Goal: Task Accomplishment & Management: Manage account settings

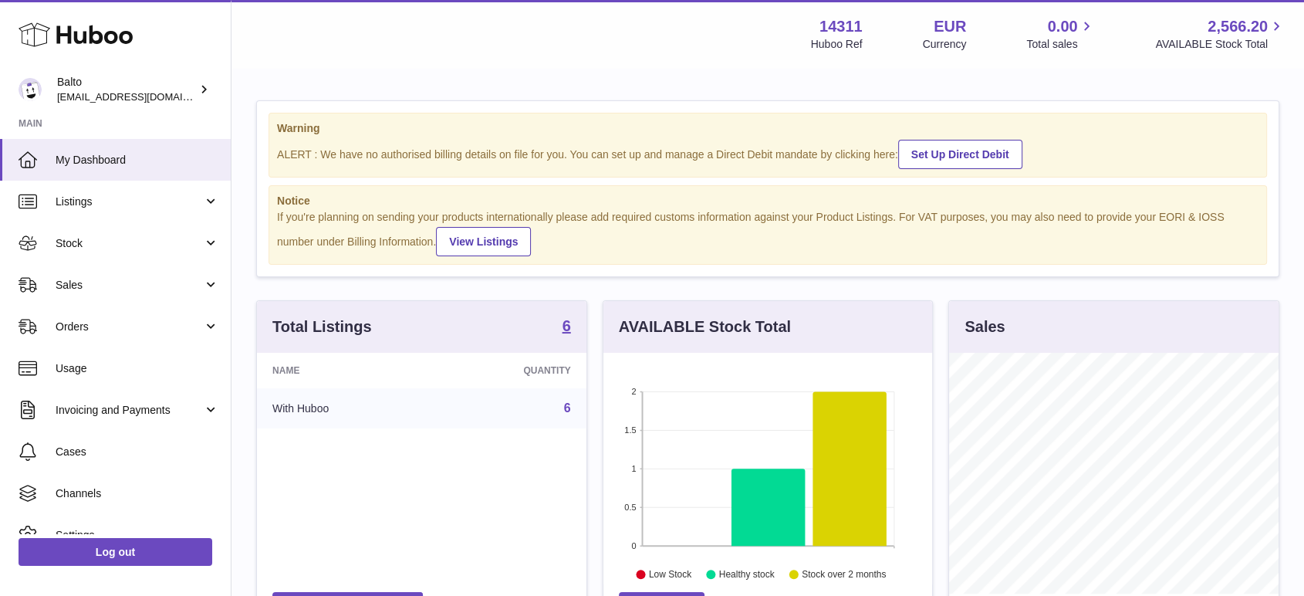
scroll to position [241, 329]
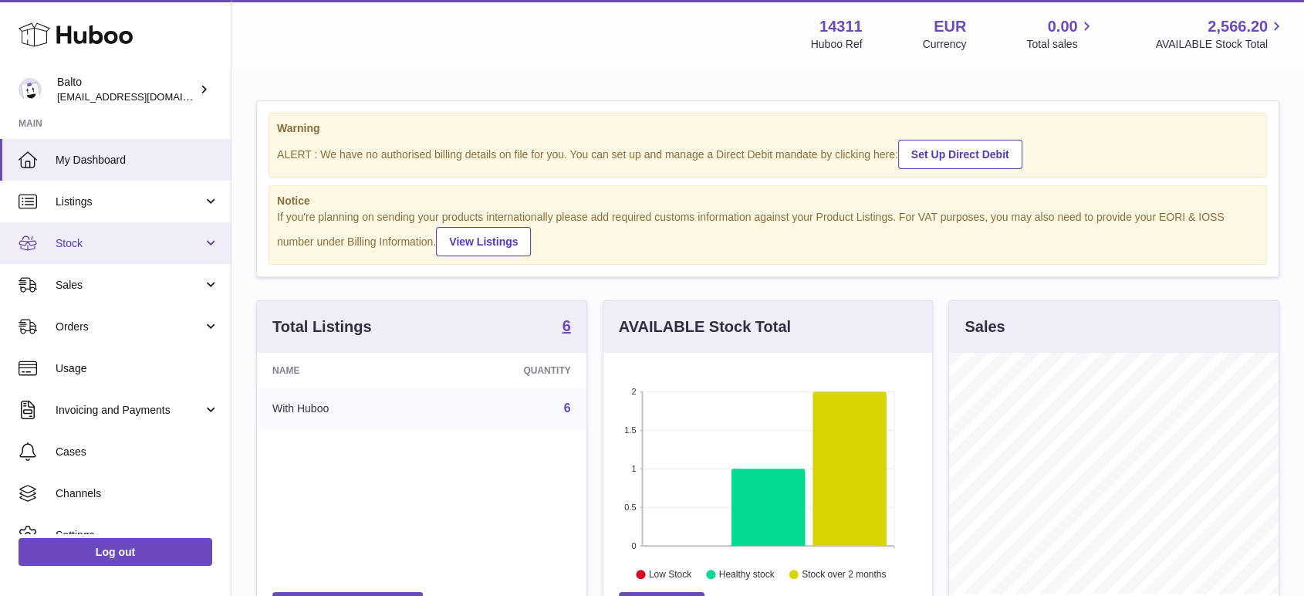
click at [104, 255] on link "Stock" at bounding box center [115, 243] width 231 height 42
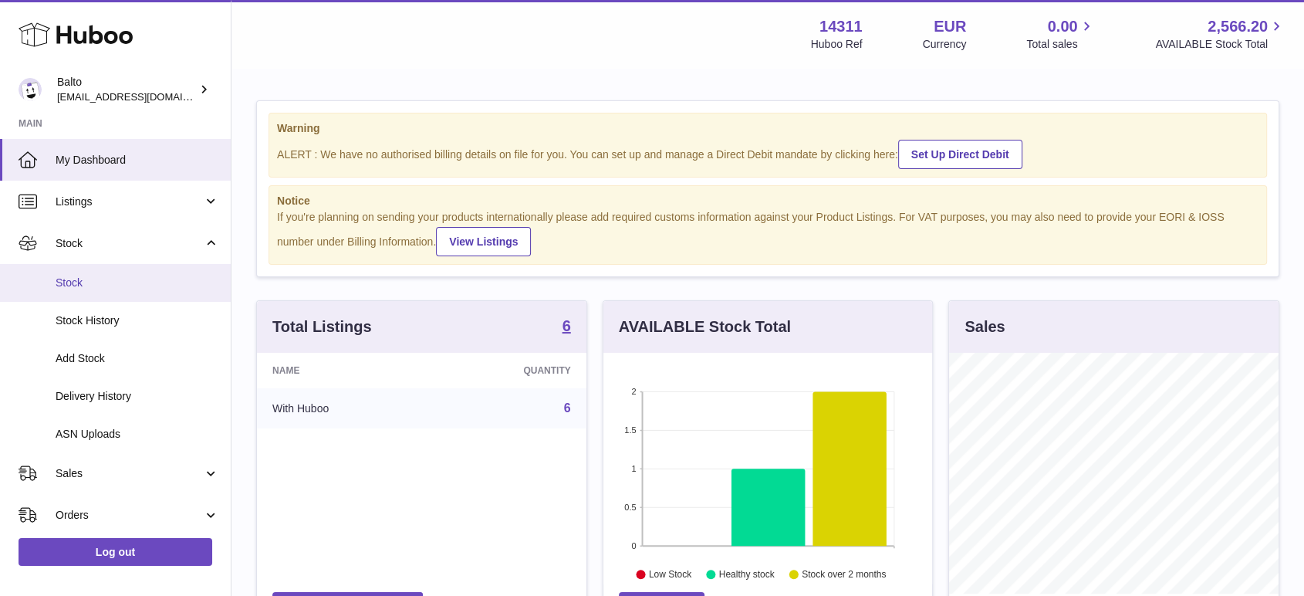
click at [104, 287] on span "Stock" at bounding box center [138, 283] width 164 height 15
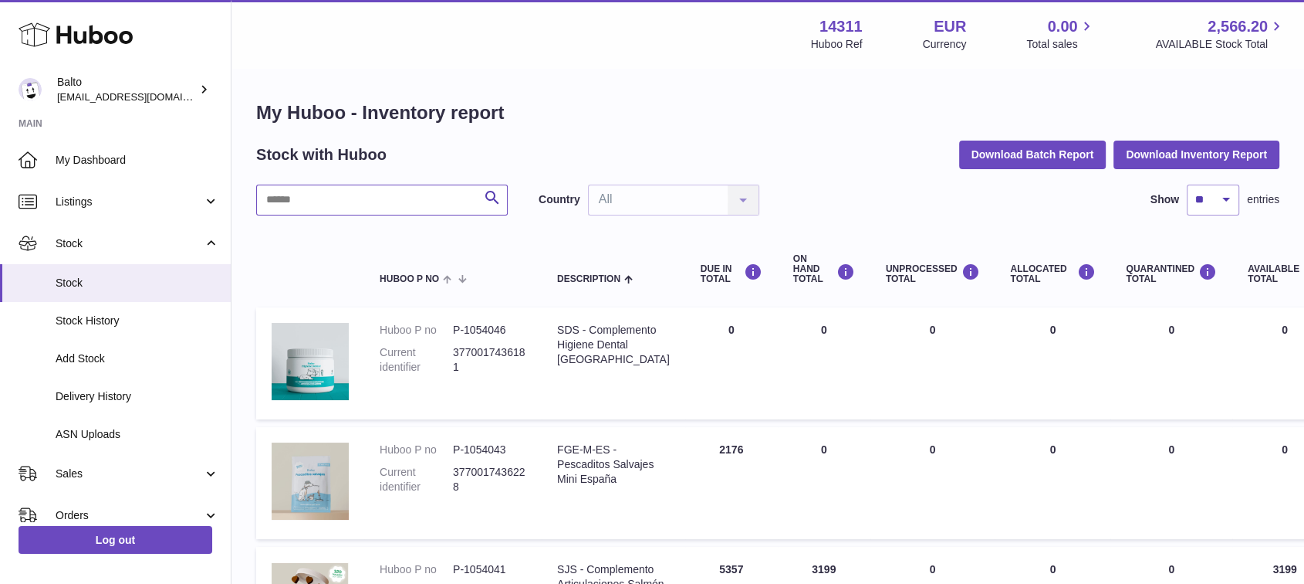
click at [372, 199] on input "text" at bounding box center [382, 199] width 252 height 31
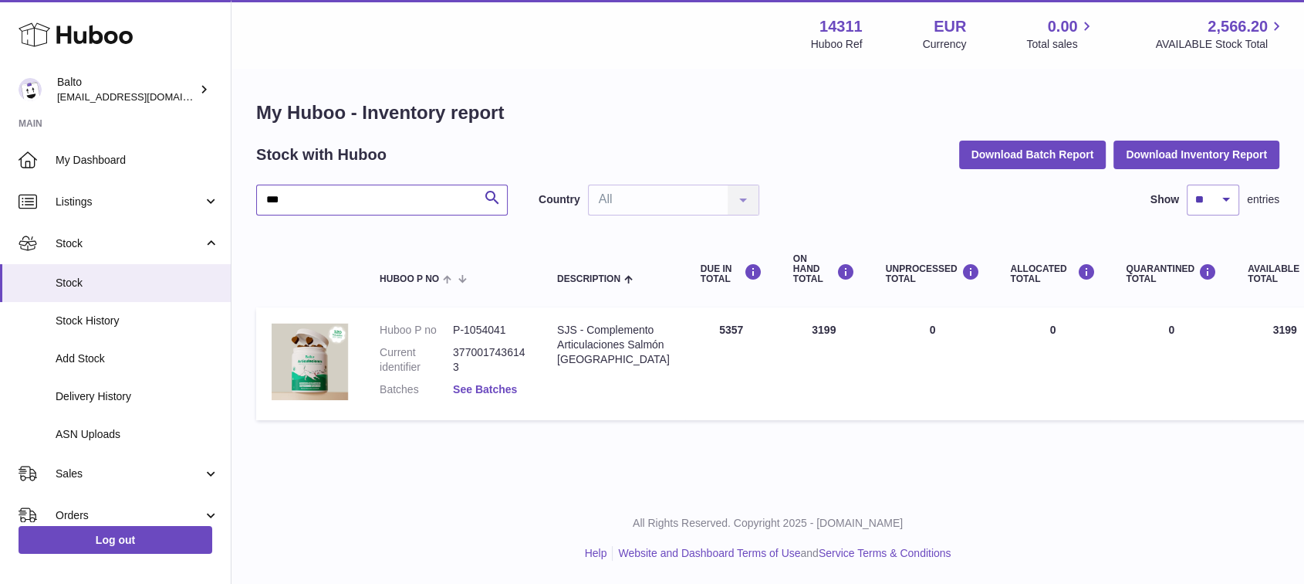
type input "***"
click at [495, 387] on link "See Batches" at bounding box center [485, 389] width 64 height 12
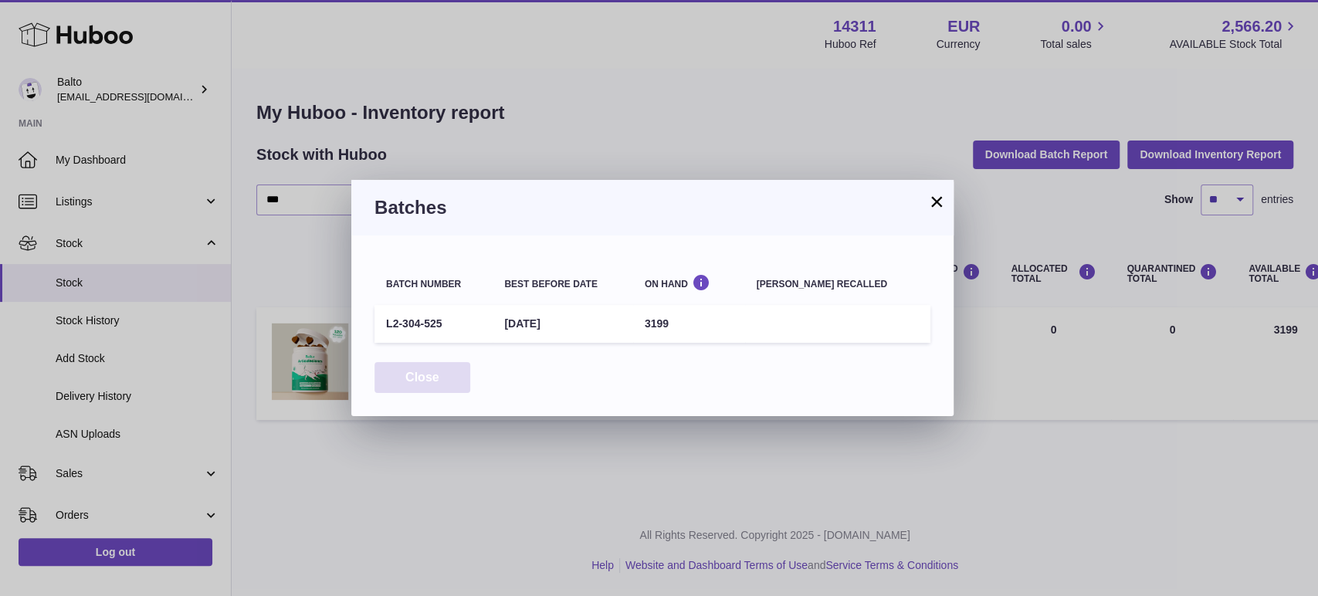
click at [397, 374] on button "Close" at bounding box center [422, 378] width 96 height 32
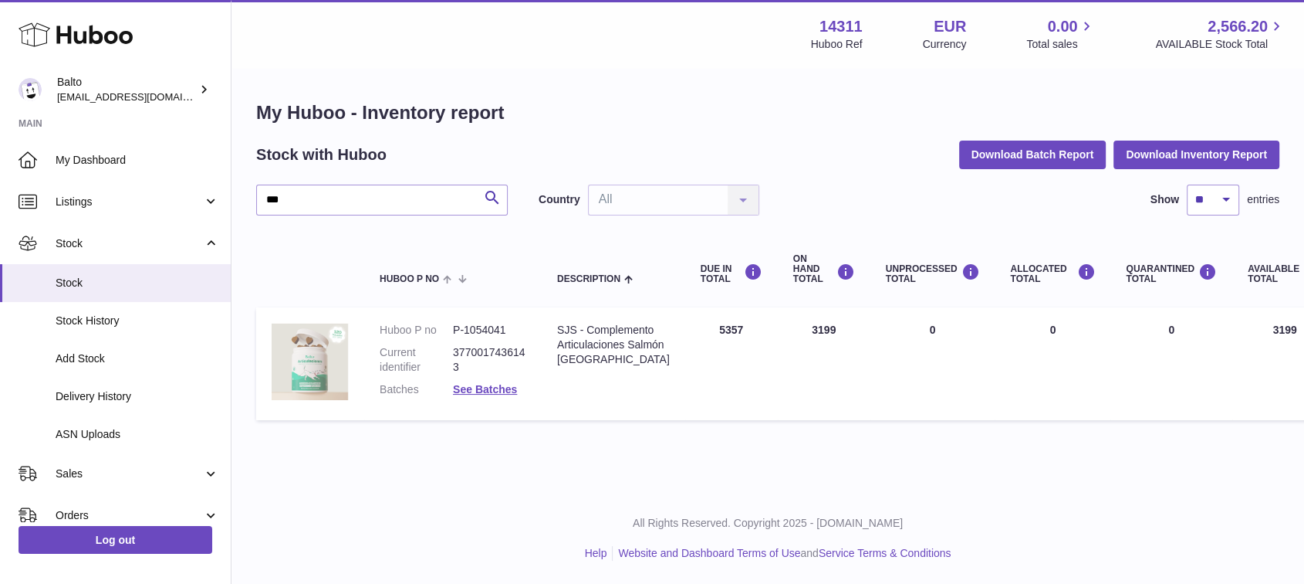
click at [318, 370] on img at bounding box center [310, 361] width 77 height 77
click at [694, 330] on td "DUE IN Total 5357" at bounding box center [731, 363] width 93 height 113
click at [697, 389] on td "DUE IN Total 5357" at bounding box center [731, 363] width 93 height 113
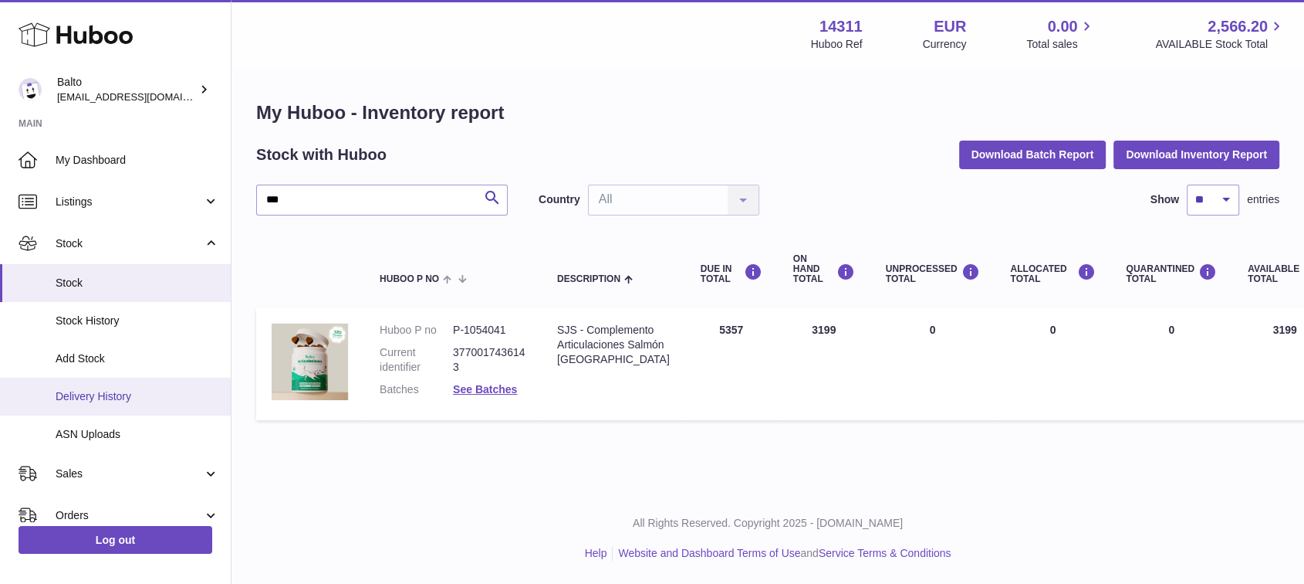
click at [106, 396] on span "Delivery History" at bounding box center [138, 396] width 164 height 15
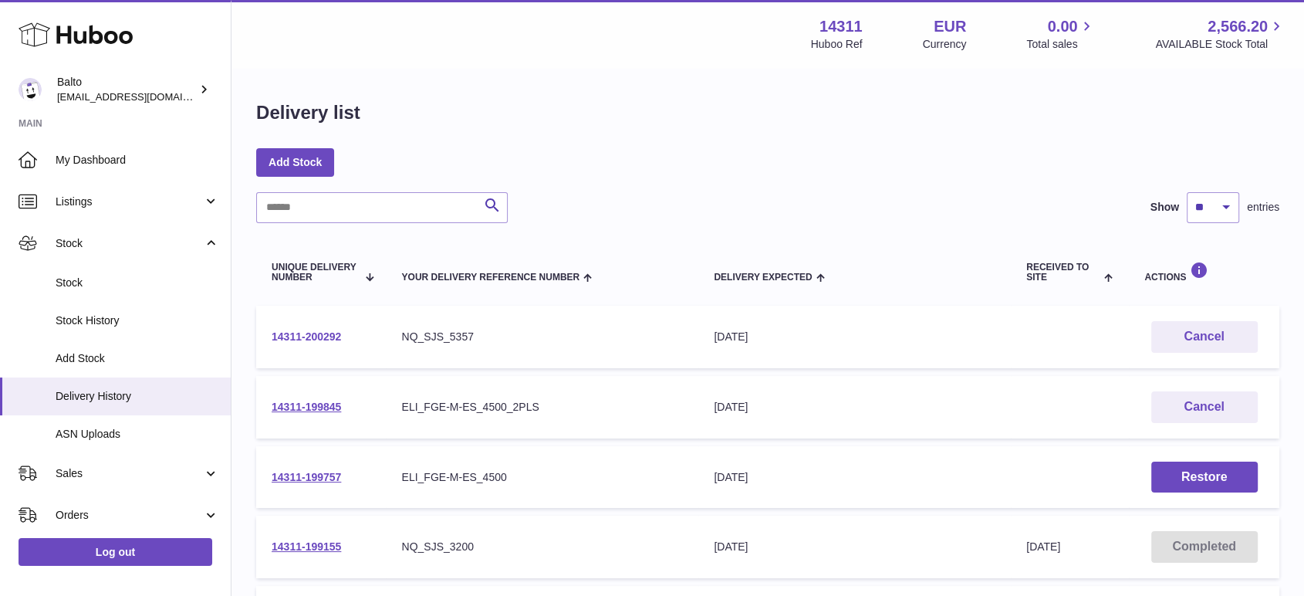
click at [319, 337] on link "14311-200292" at bounding box center [306, 336] width 69 height 12
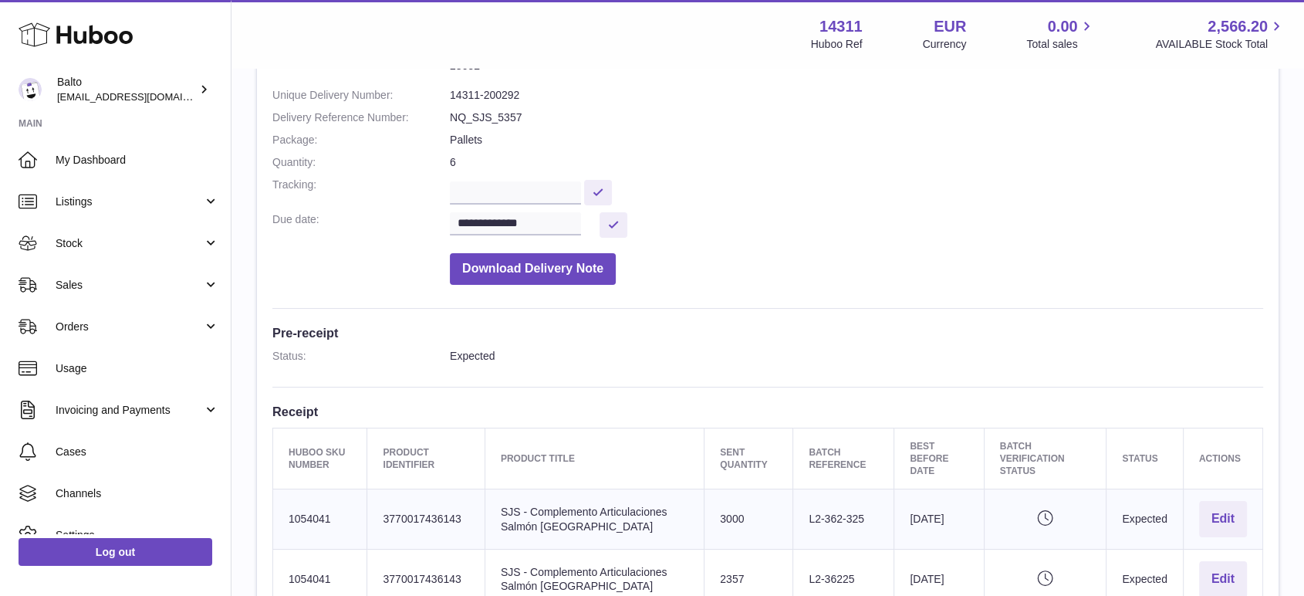
scroll to position [343, 0]
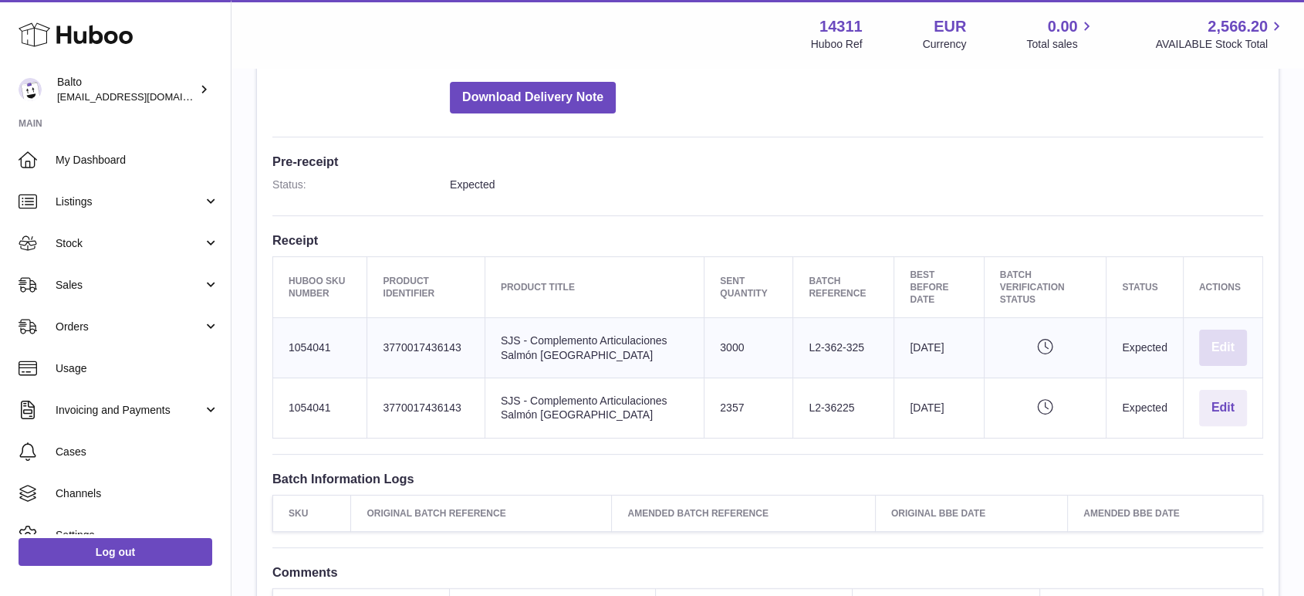
click at [1236, 348] on button "Edit" at bounding box center [1223, 348] width 48 height 36
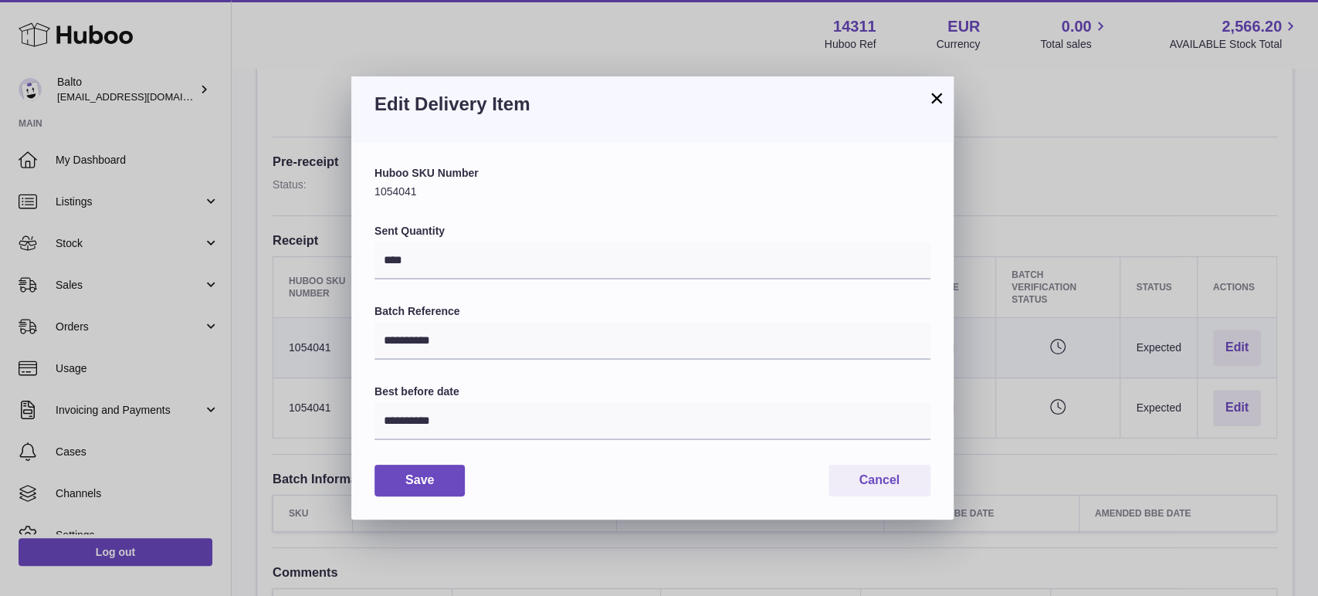
click at [934, 95] on button "×" at bounding box center [936, 98] width 19 height 19
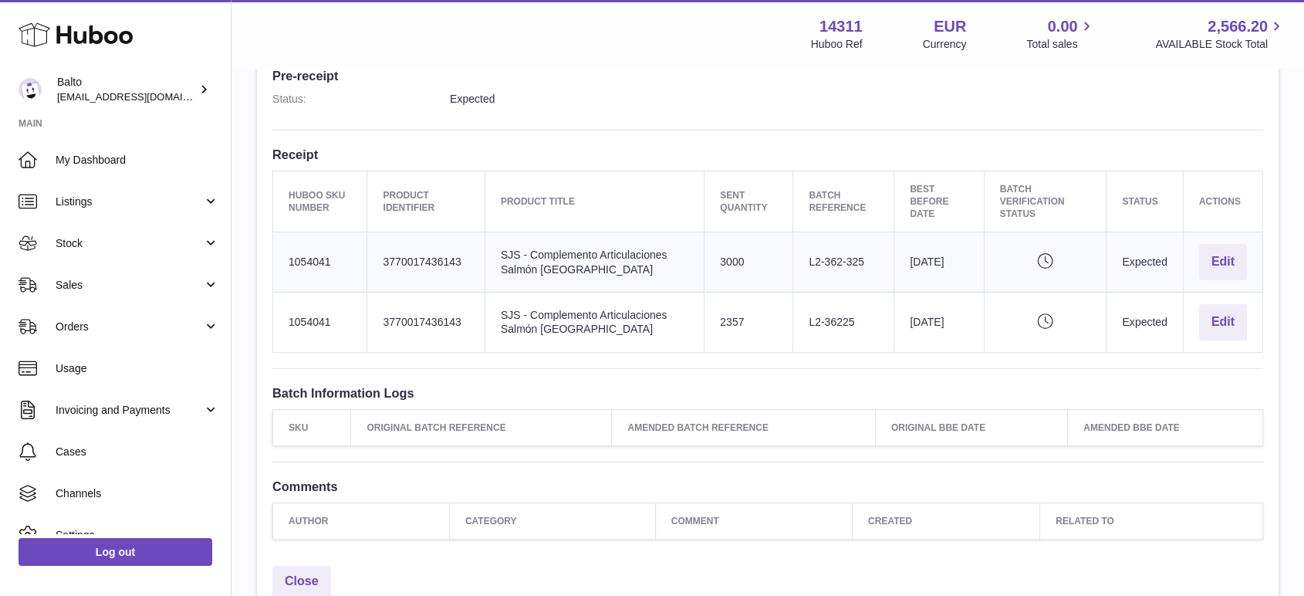
scroll to position [566, 0]
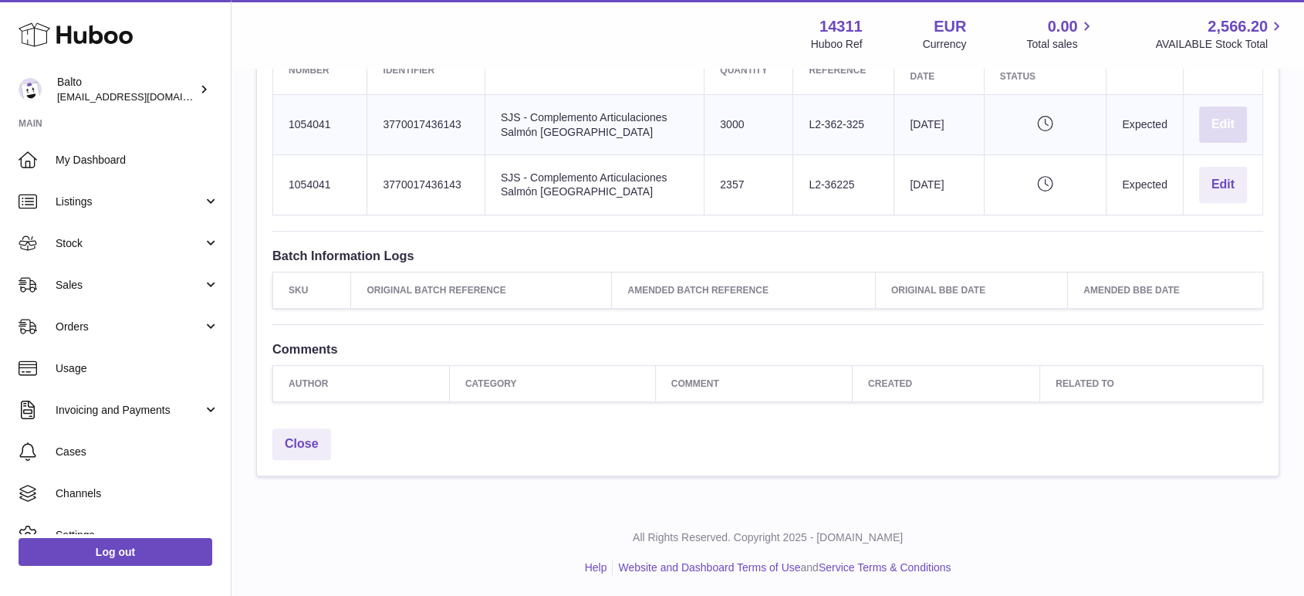
click at [1225, 130] on button "Edit" at bounding box center [1223, 125] width 48 height 36
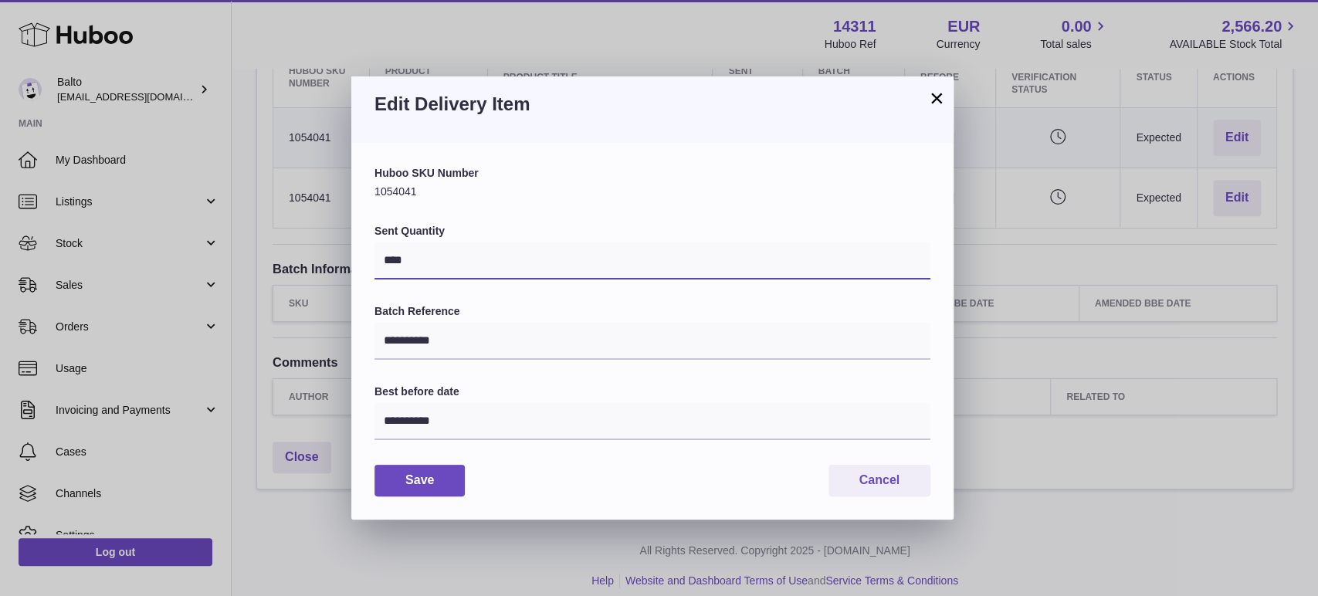
drag, startPoint x: 428, startPoint y: 255, endPoint x: 357, endPoint y: 254, distance: 71.8
click at [357, 254] on div "**********" at bounding box center [652, 331] width 602 height 376
type input "****"
click at [425, 481] on button "Save" at bounding box center [419, 481] width 90 height 32
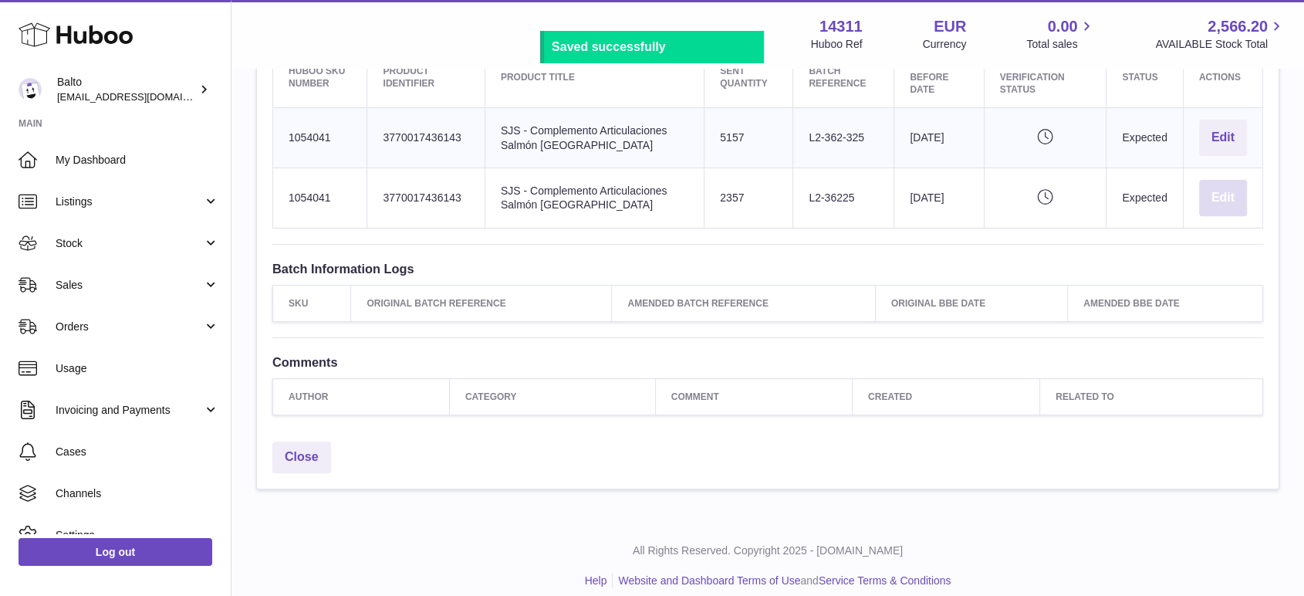
click at [1226, 195] on button "Edit" at bounding box center [1223, 198] width 48 height 36
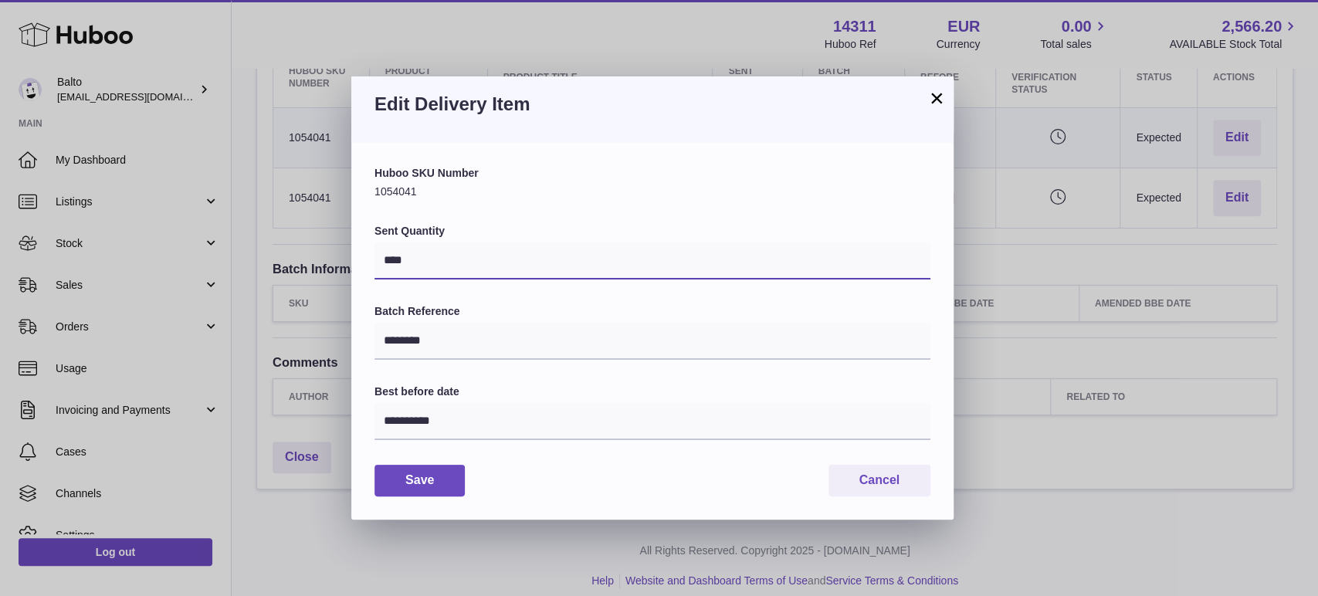
drag, startPoint x: 428, startPoint y: 259, endPoint x: 376, endPoint y: 253, distance: 52.0
click at [376, 253] on input "****" at bounding box center [652, 260] width 556 height 37
type input "***"
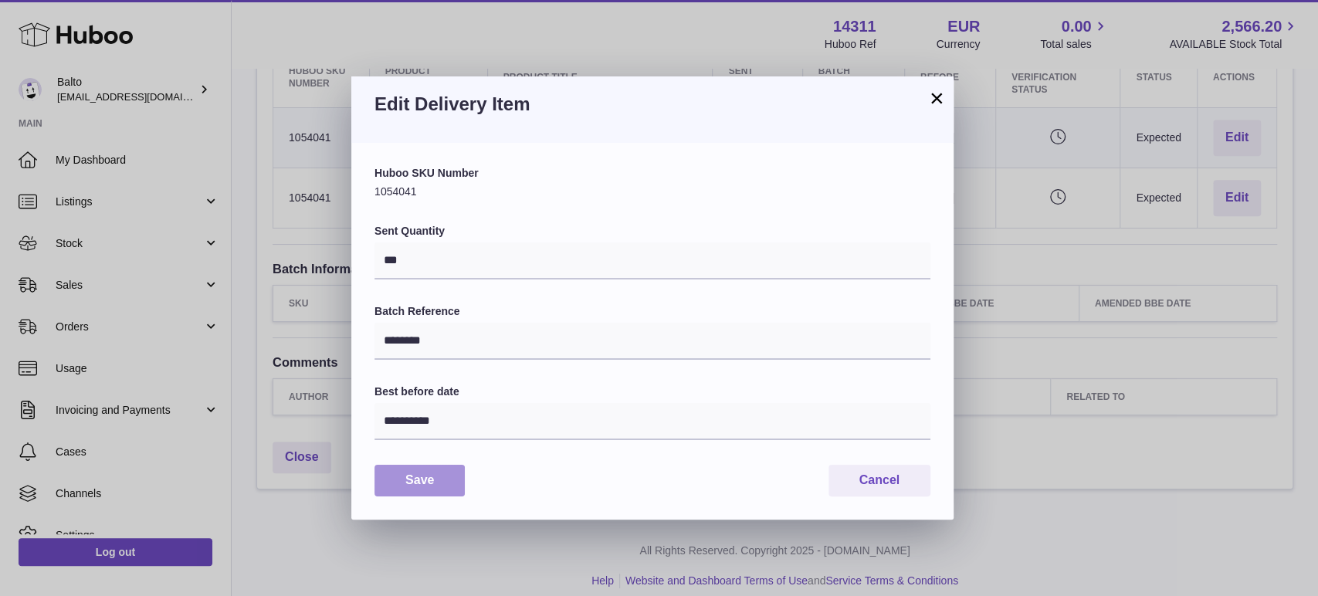
click at [435, 480] on button "Save" at bounding box center [419, 481] width 90 height 32
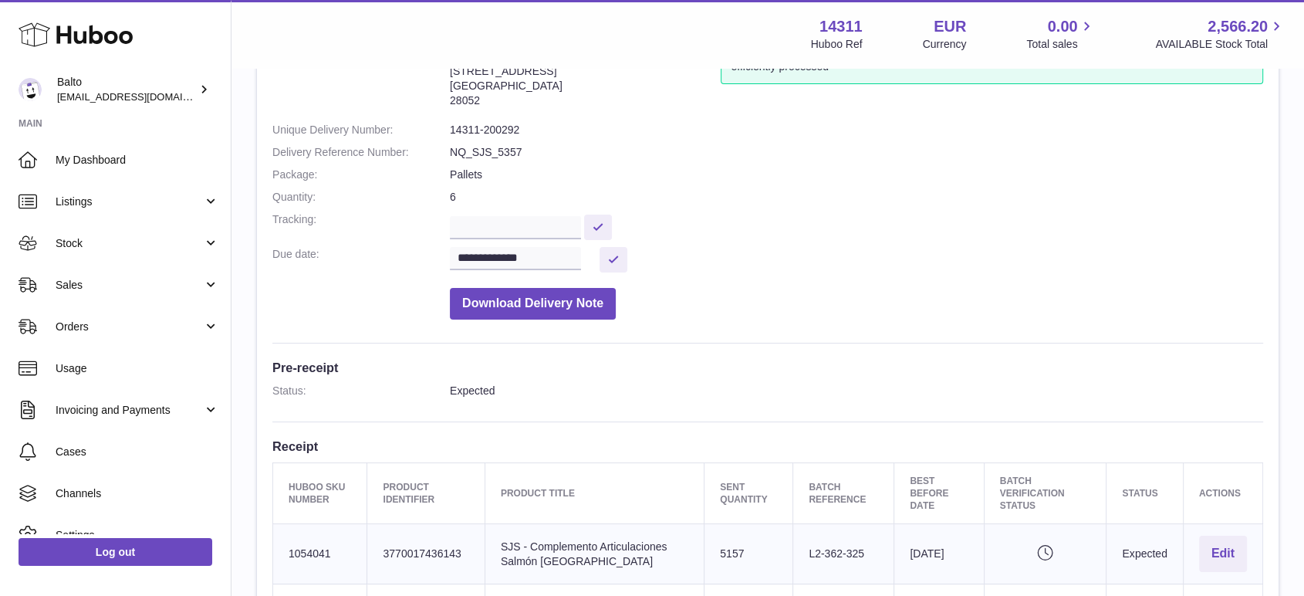
scroll to position [0, 0]
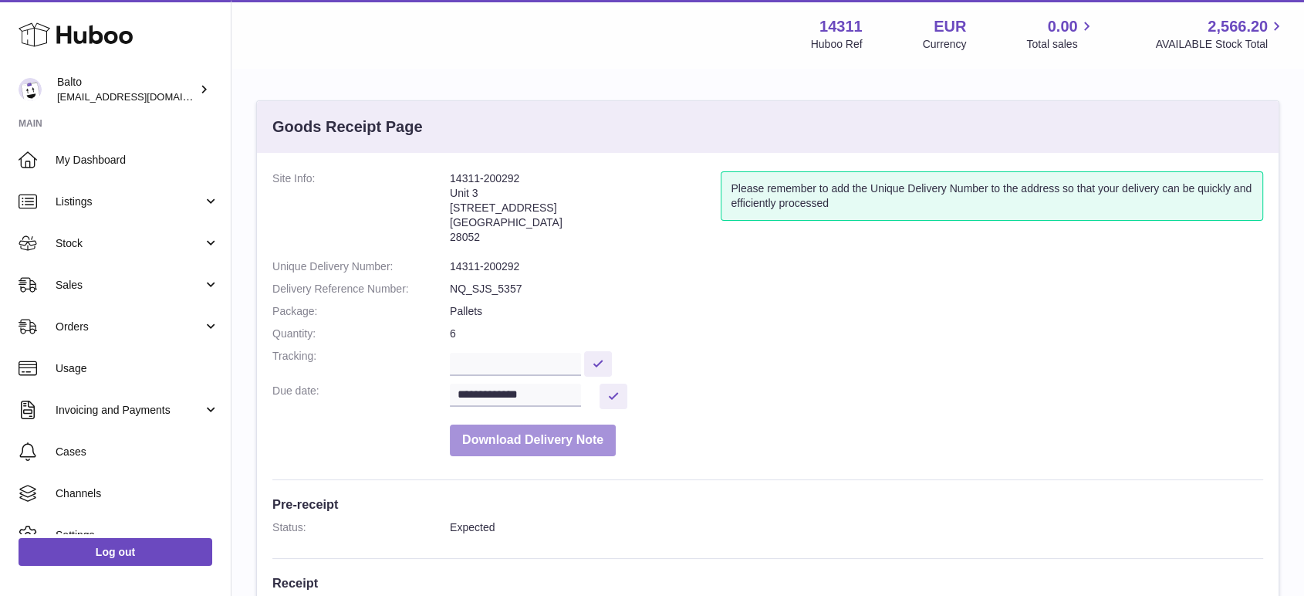
click at [540, 435] on button "Download Delivery Note" at bounding box center [533, 441] width 166 height 32
drag, startPoint x: 451, startPoint y: 290, endPoint x: 521, endPoint y: 289, distance: 70.2
click at [521, 289] on dd "NQ_SJS_5357" at bounding box center [857, 289] width 814 height 15
copy dd "NQ_SJS_5357"
